Goal: Task Accomplishment & Management: Manage account settings

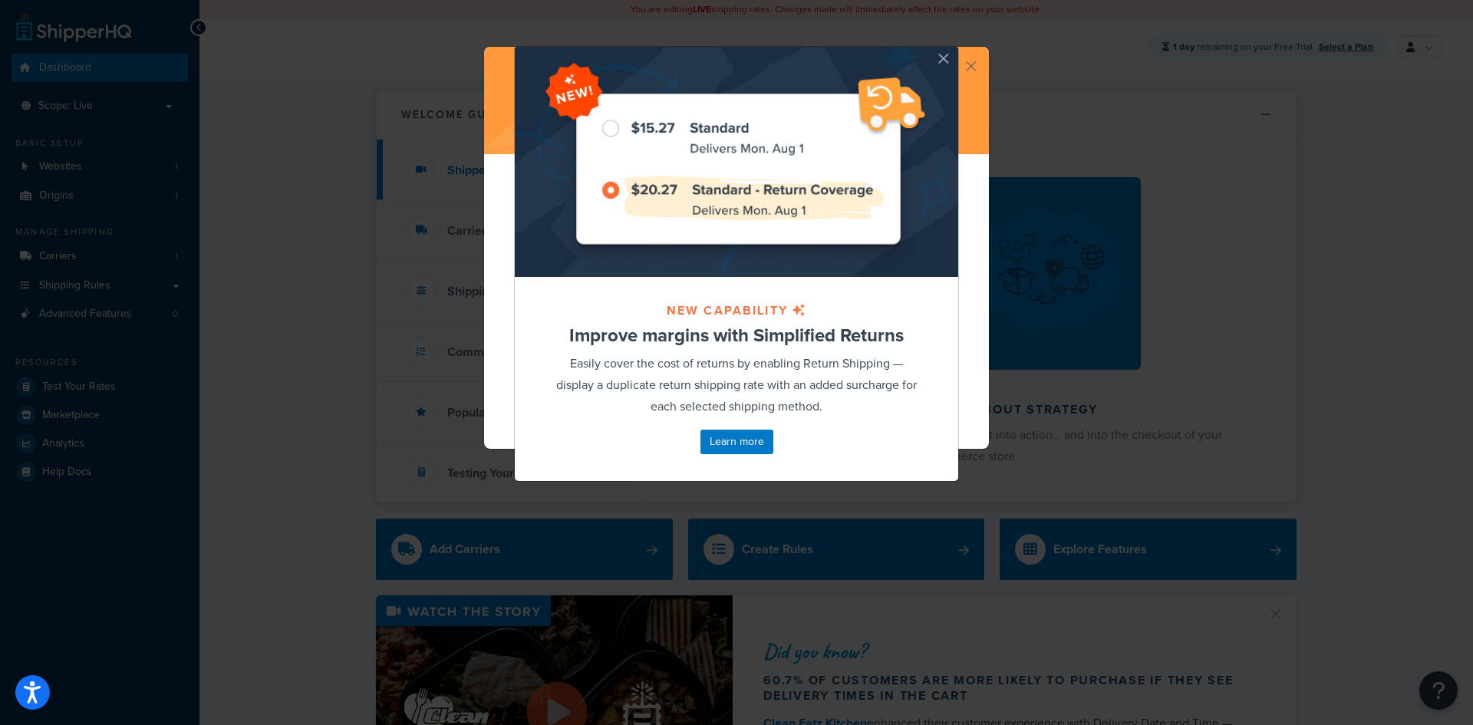
click at [954, 51] on button "button" at bounding box center [956, 49] width 4 height 4
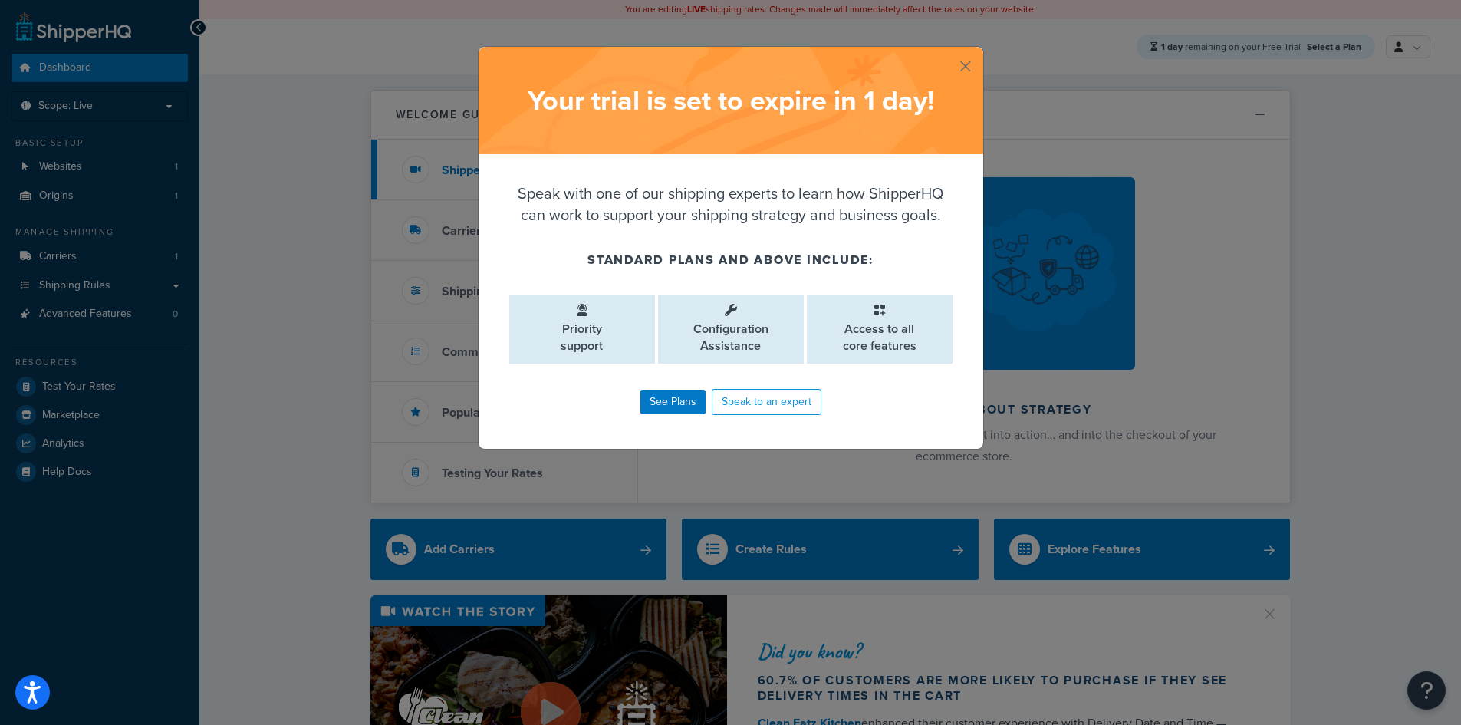
click at [980, 51] on button "button" at bounding box center [982, 49] width 4 height 4
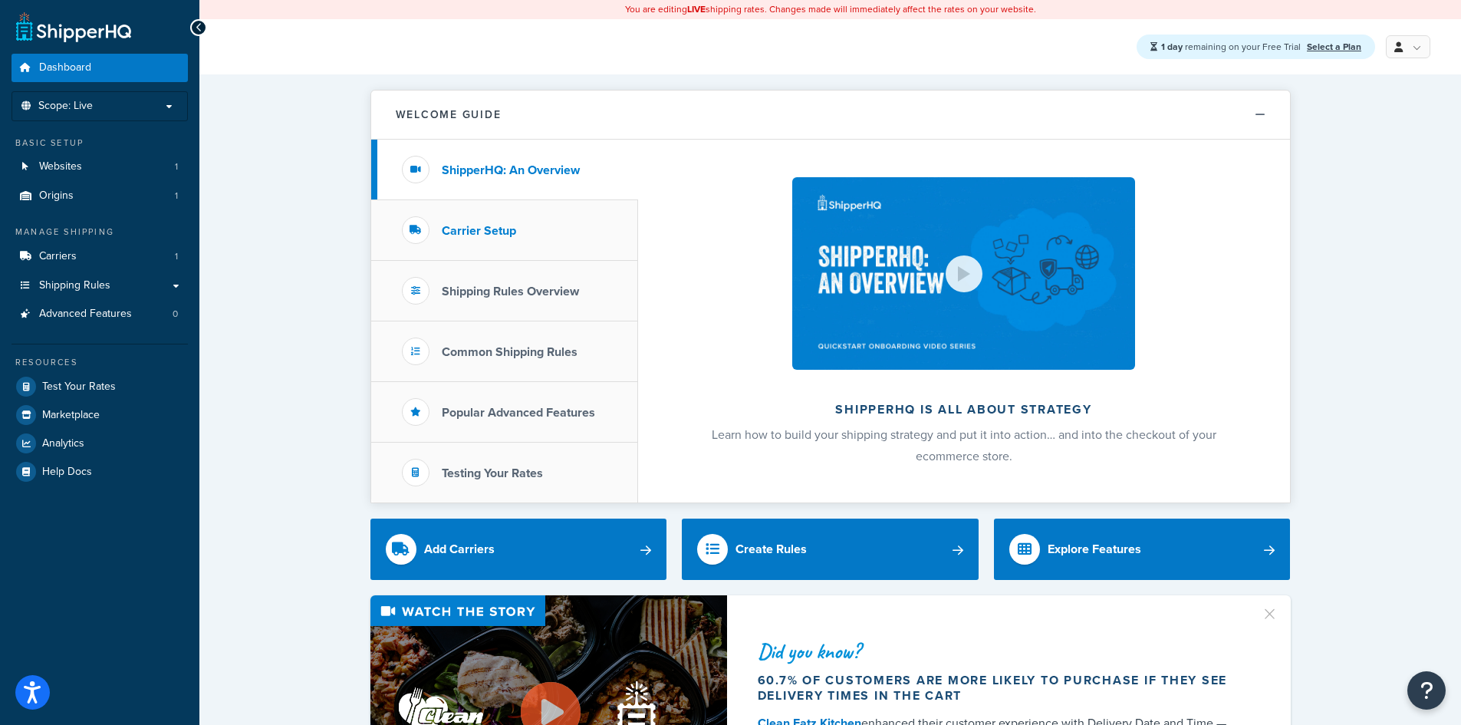
click at [488, 245] on li "Carrier Setup" at bounding box center [504, 230] width 267 height 61
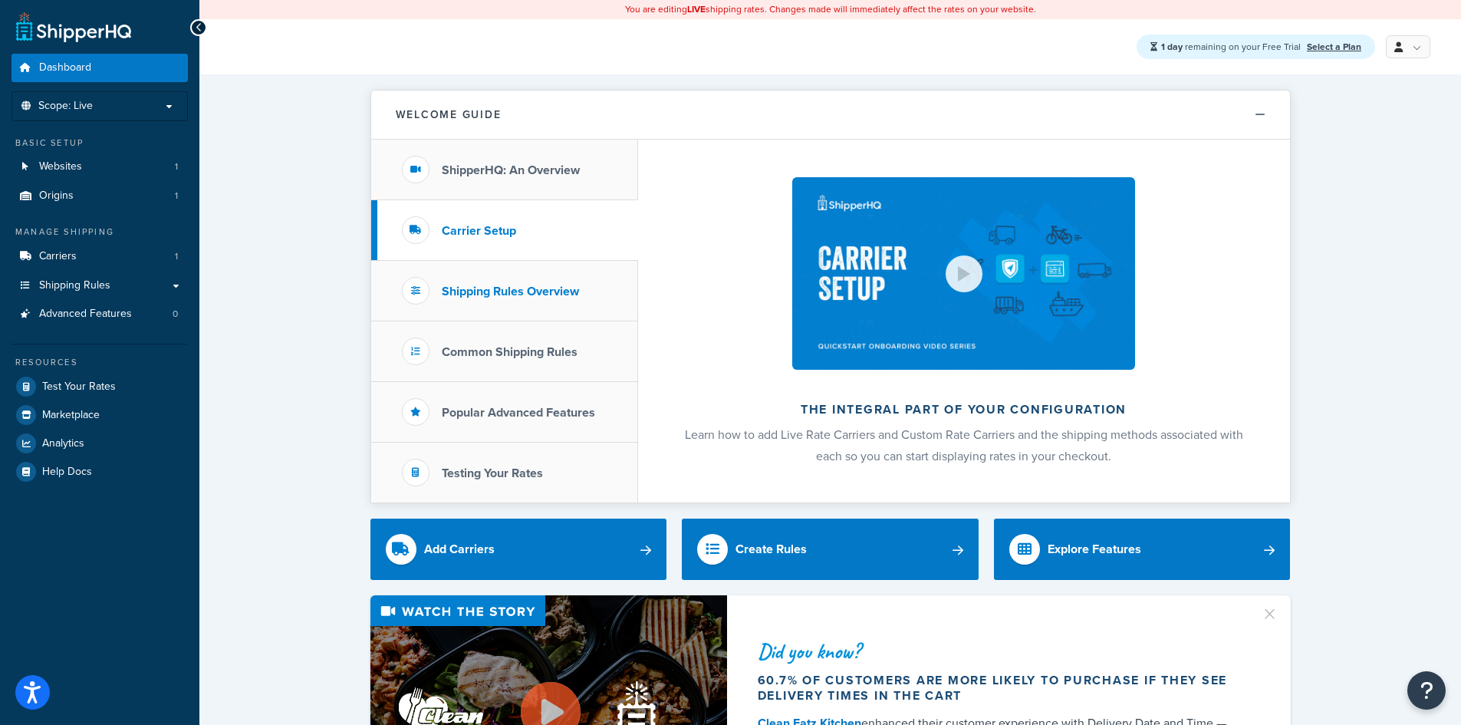
click at [503, 291] on h3 "Shipping Rules Overview" at bounding box center [510, 292] width 137 height 14
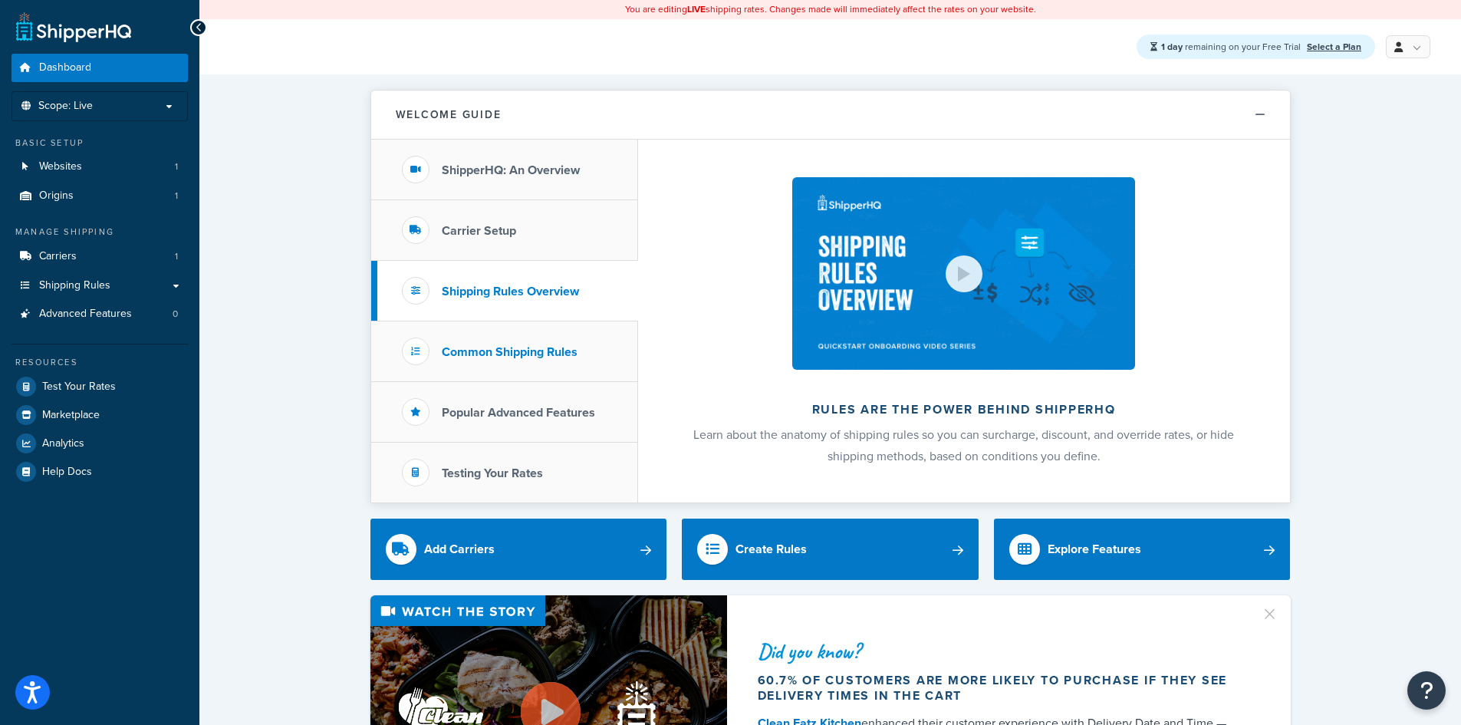
click at [506, 346] on h3 "Common Shipping Rules" at bounding box center [510, 352] width 136 height 14
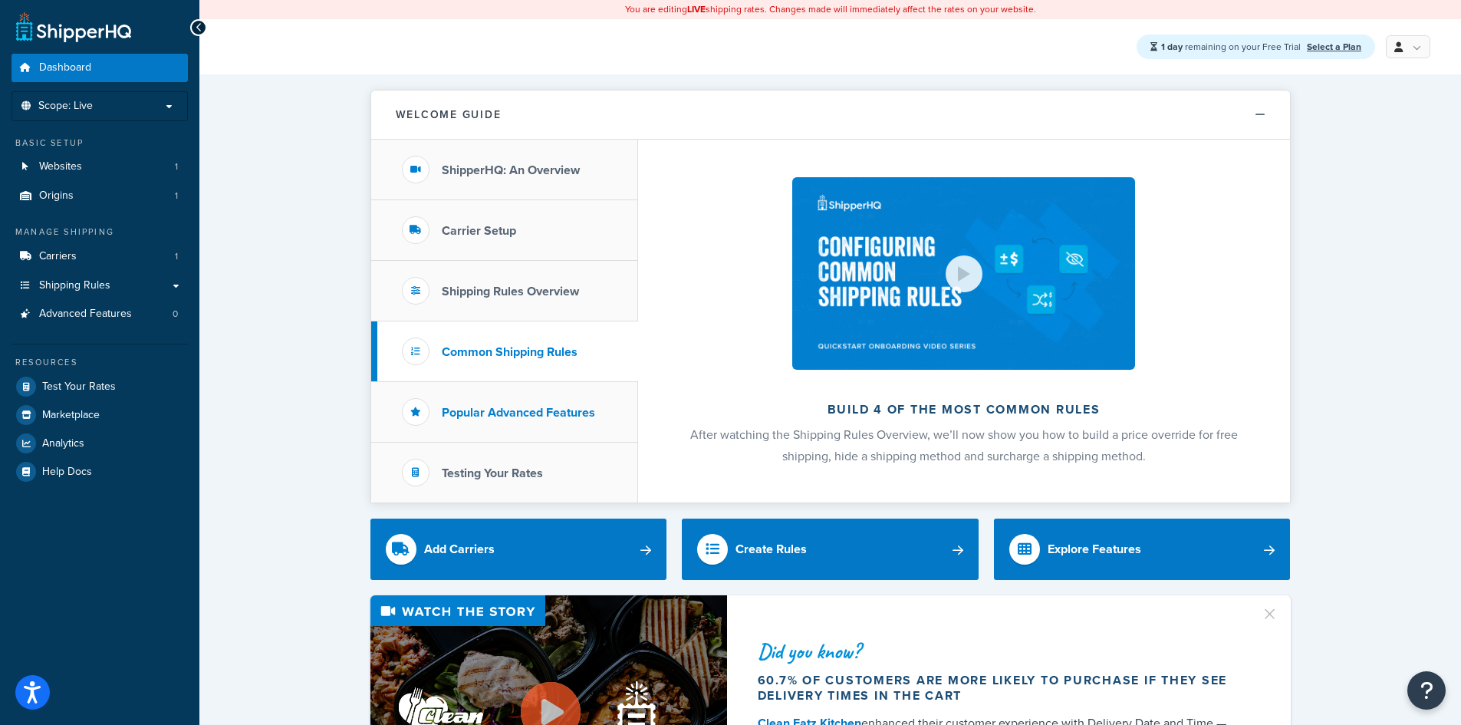
click at [509, 403] on li "Popular Advanced Features" at bounding box center [504, 412] width 267 height 61
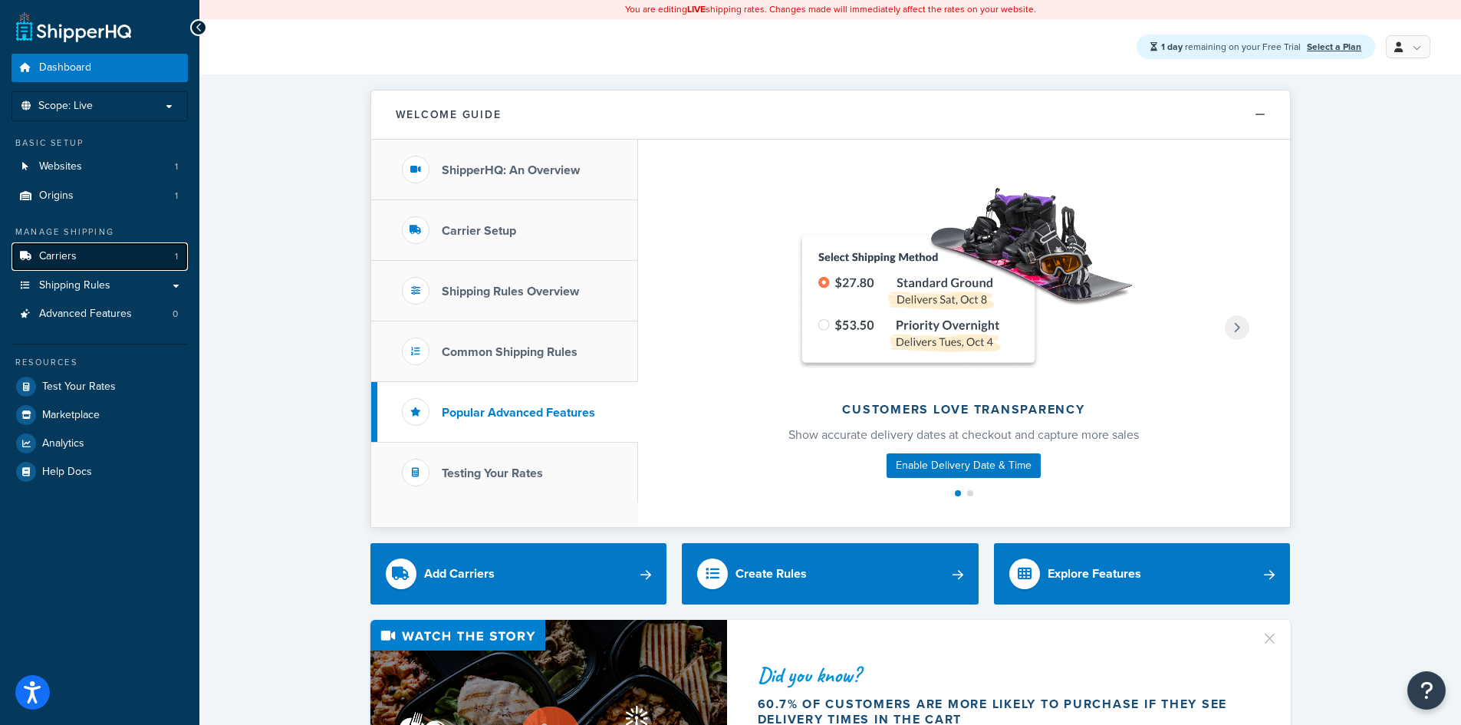
click at [100, 259] on link "Carriers 1" at bounding box center [100, 256] width 176 height 28
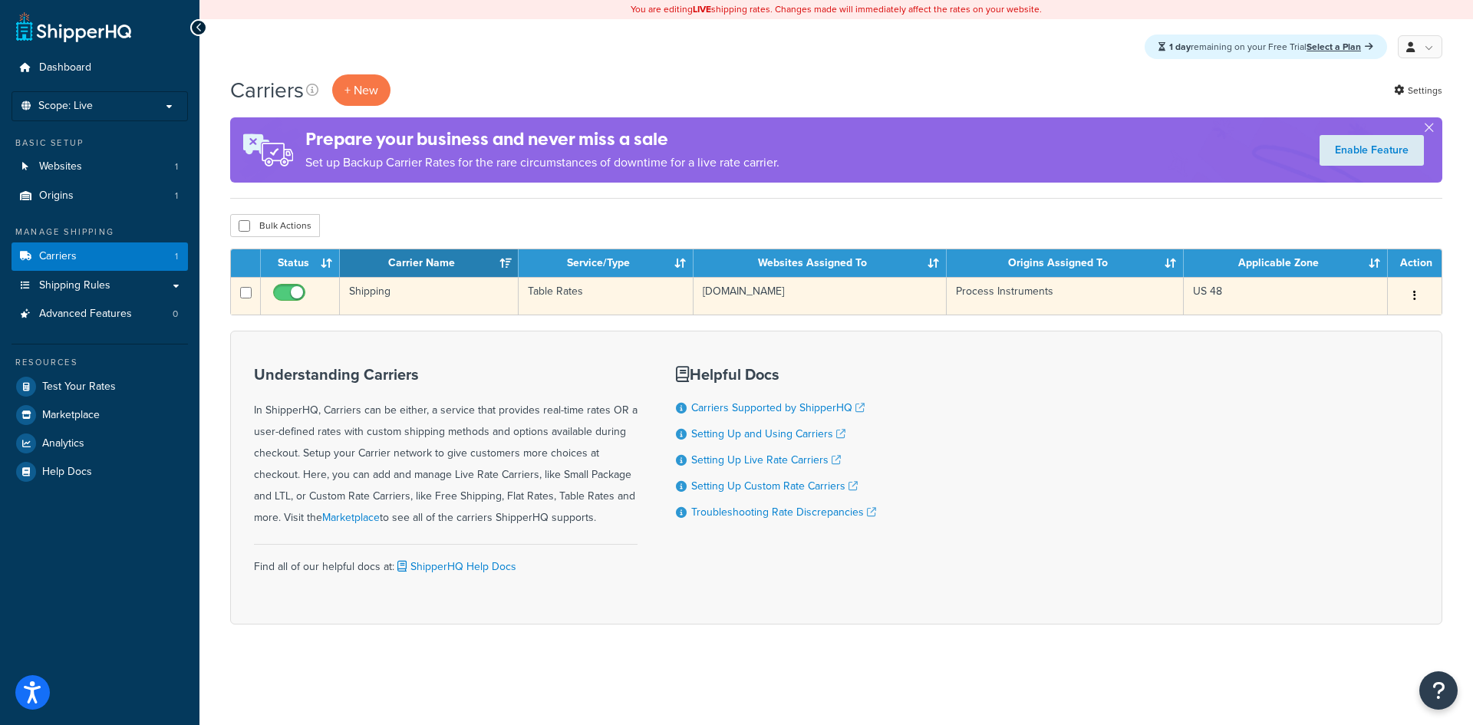
click at [1411, 299] on button "button" at bounding box center [1414, 296] width 21 height 25
click at [1380, 319] on link "Edit" at bounding box center [1352, 326] width 121 height 31
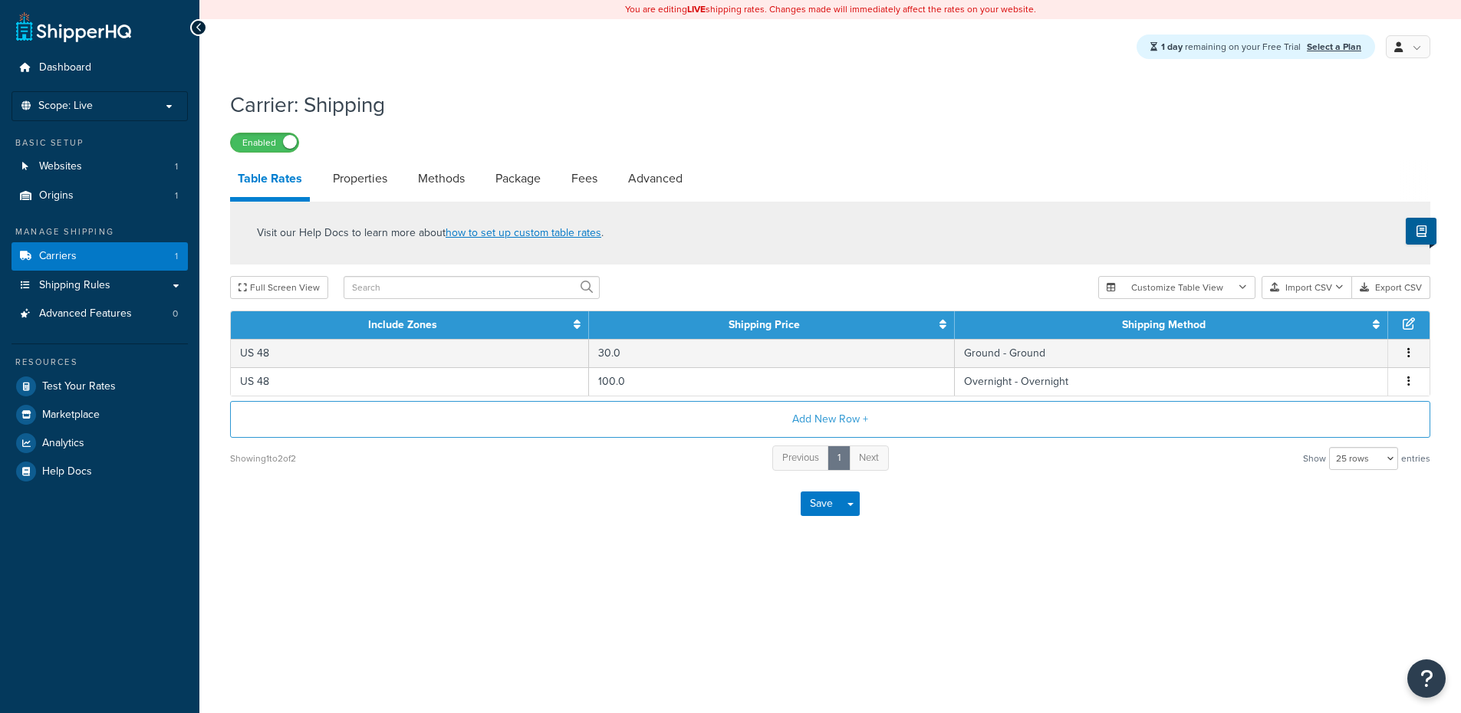
select select "25"
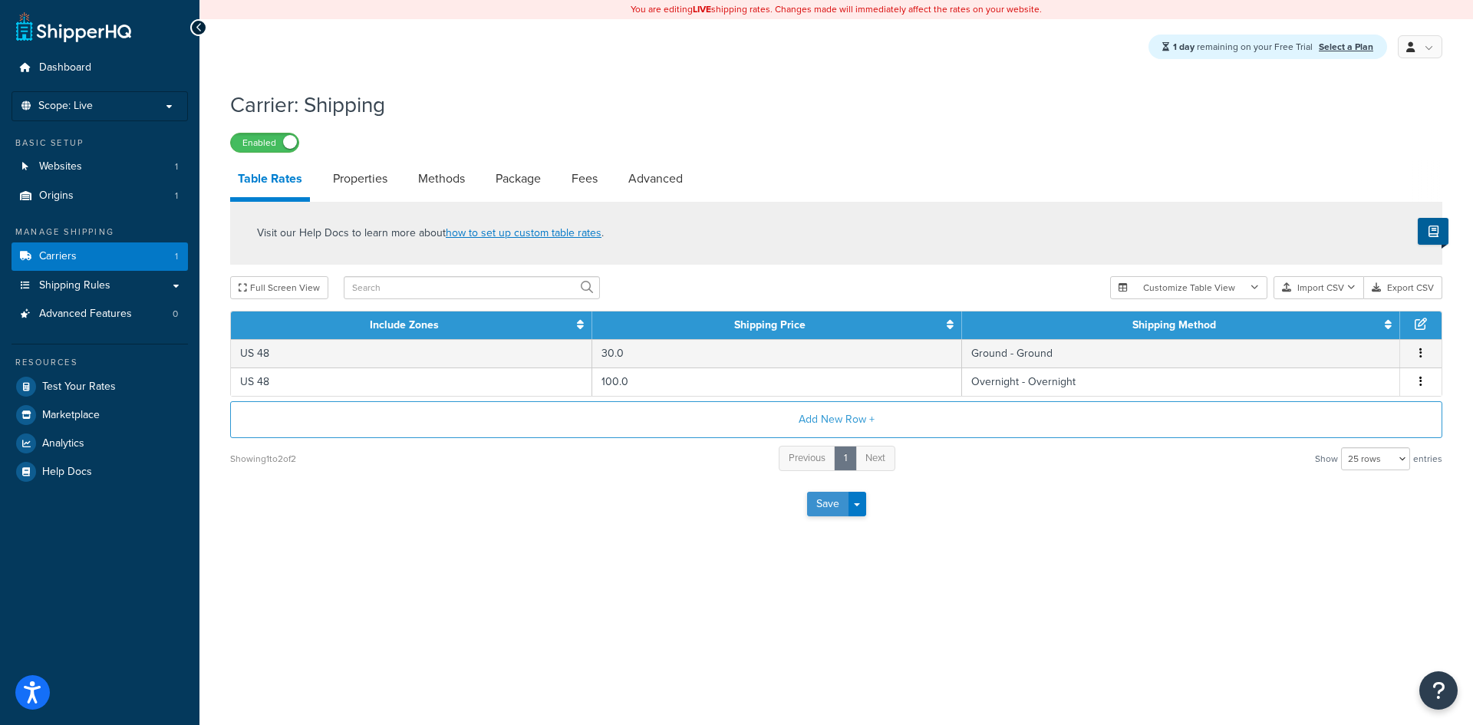
click at [829, 516] on button "Save" at bounding box center [827, 504] width 41 height 25
